Goal: Find contact information: Find contact information

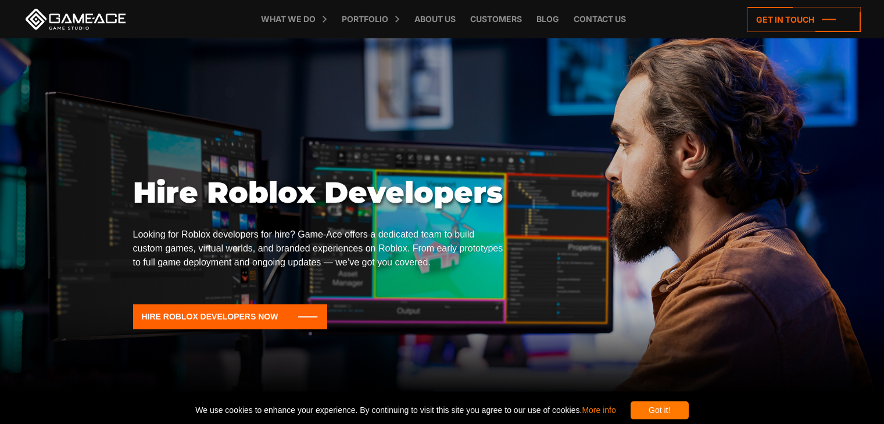
click at [266, 310] on icon at bounding box center [230, 317] width 195 height 25
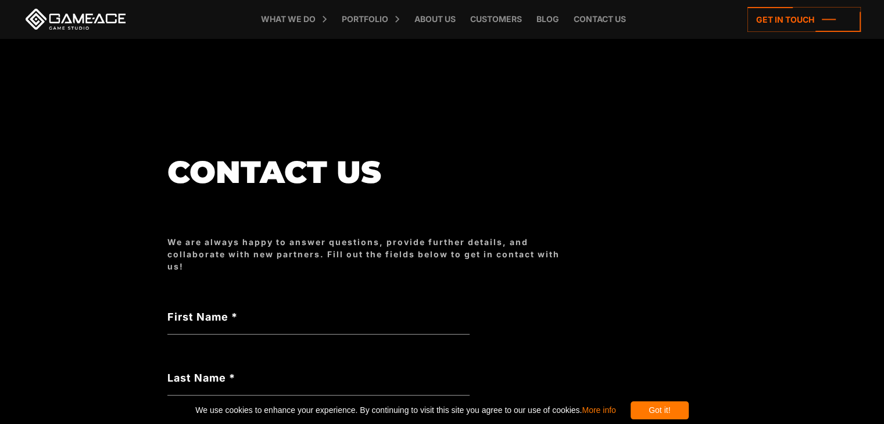
click at [230, 324] on label "First Name *" at bounding box center [318, 317] width 302 height 16
click at [230, 324] on input "First Name *" at bounding box center [318, 321] width 302 height 27
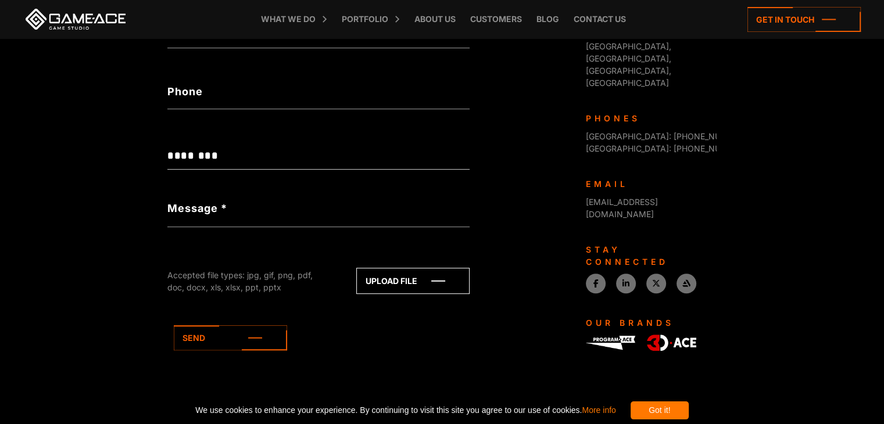
scroll to position [472, 0]
